Goal: Navigation & Orientation: Find specific page/section

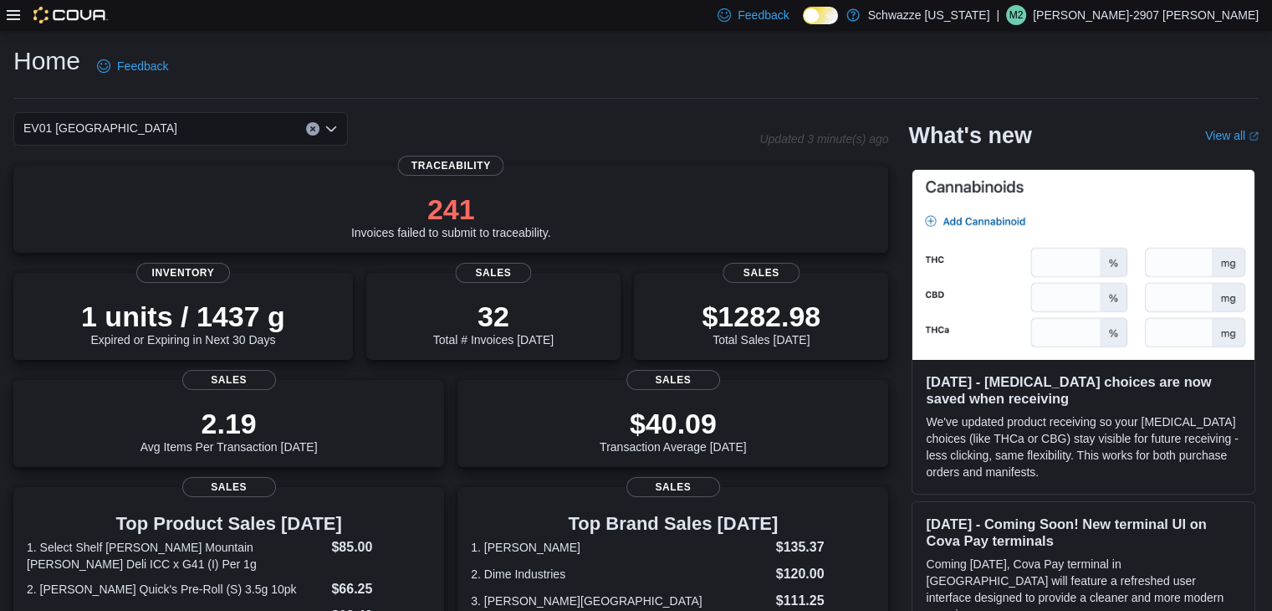
click at [1172, 10] on p "Matthew-2907 Padilla" at bounding box center [1146, 15] width 226 height 20
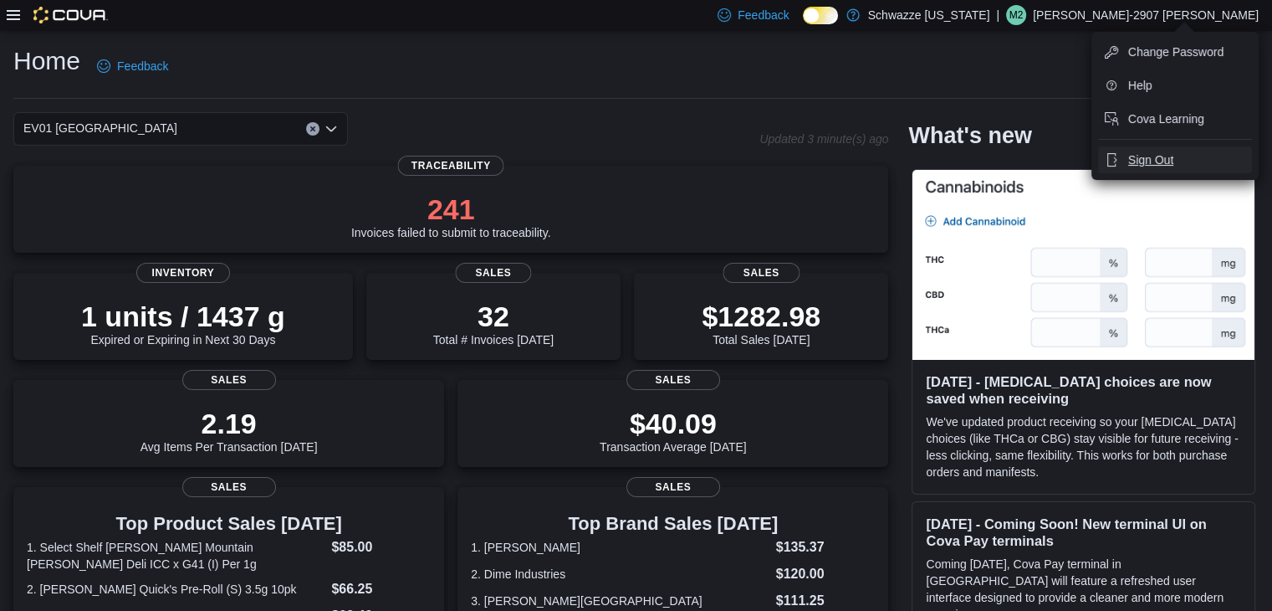
click at [1154, 161] on span "Sign Out" at bounding box center [1151, 159] width 45 height 17
